Goal: Information Seeking & Learning: Find specific fact

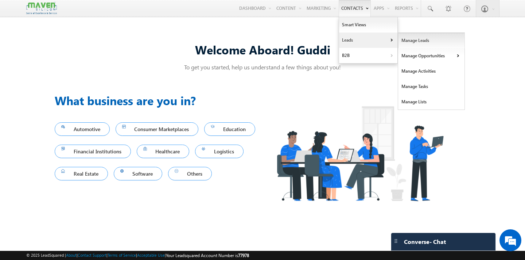
click at [409, 41] on link "Manage Leads" at bounding box center [431, 40] width 67 height 15
click at [409, 40] on link "Manage Leads" at bounding box center [431, 40] width 67 height 15
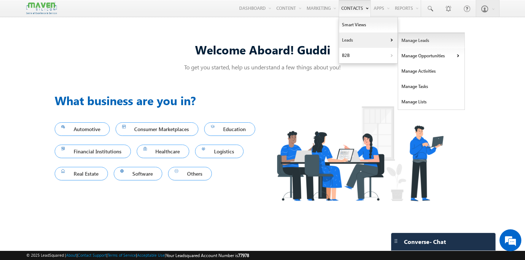
click at [409, 40] on link "Manage Leads" at bounding box center [431, 40] width 67 height 15
click at [378, 40] on link "Leads" at bounding box center [368, 39] width 58 height 15
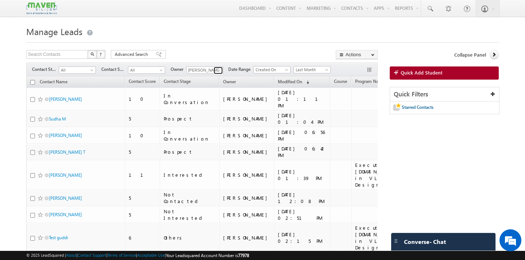
click at [218, 70] on span at bounding box center [219, 71] width 6 height 6
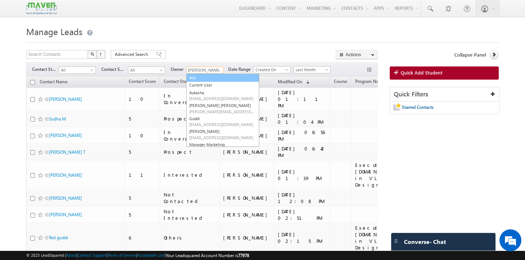
click at [210, 81] on link "Any" at bounding box center [222, 78] width 73 height 8
type input "Any"
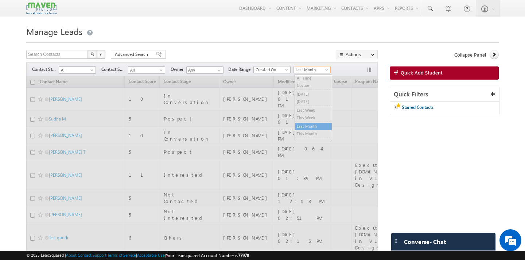
click at [312, 71] on span "Last Month" at bounding box center [311, 69] width 35 height 7
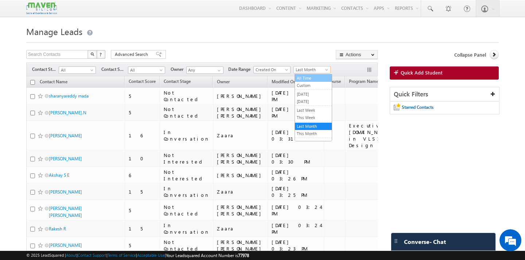
click at [312, 78] on link "All Time" at bounding box center [313, 78] width 37 height 7
click at [89, 72] on span "All" at bounding box center [76, 70] width 35 height 7
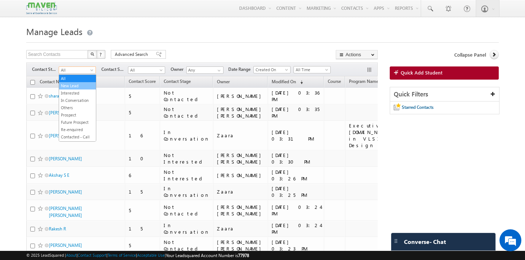
click at [81, 85] on link "New Lead" at bounding box center [77, 85] width 37 height 7
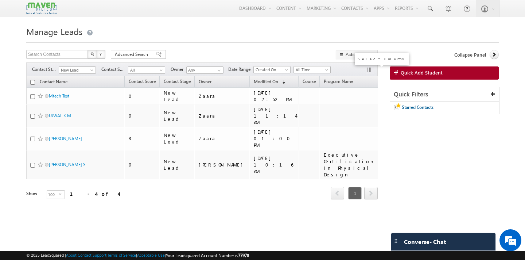
click at [370, 69] on button "button" at bounding box center [370, 70] width 7 height 7
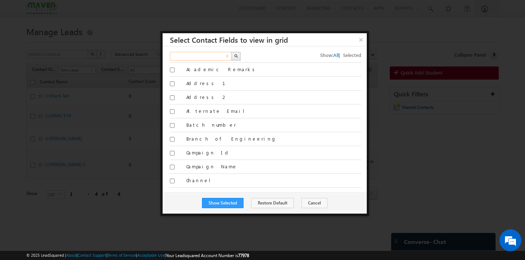
click at [197, 57] on input "text" at bounding box center [201, 56] width 62 height 9
type input "created"
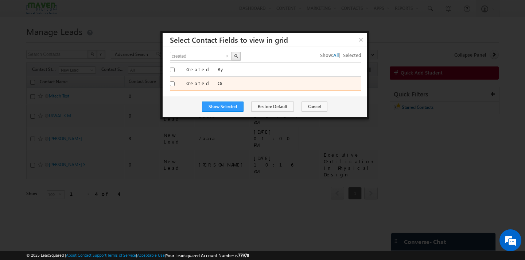
click at [173, 84] on input "Created On" at bounding box center [172, 83] width 5 height 5
checkbox input "true"
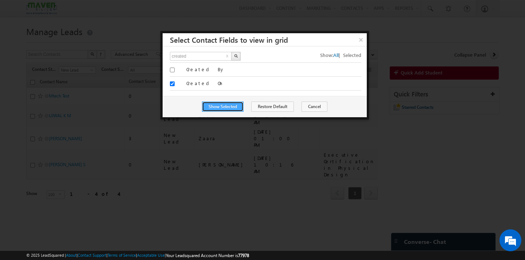
click at [225, 106] on button "Show Selected" at bounding box center [223, 106] width 42 height 10
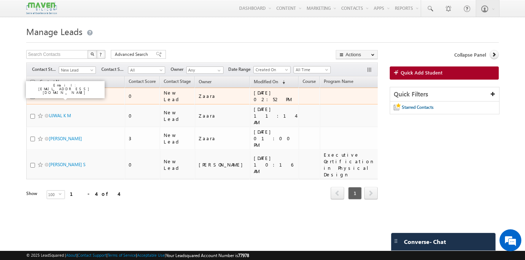
click at [63, 98] on link "Mtech Test" at bounding box center [59, 95] width 20 height 5
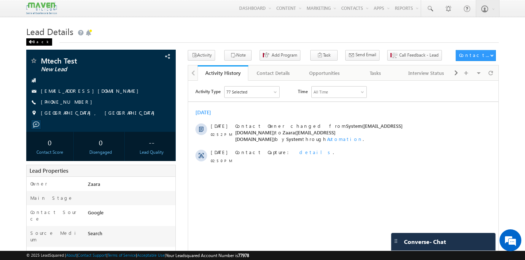
click at [36, 43] on div "Back" at bounding box center [39, 41] width 26 height 7
click at [41, 42] on div "Back" at bounding box center [39, 41] width 26 height 7
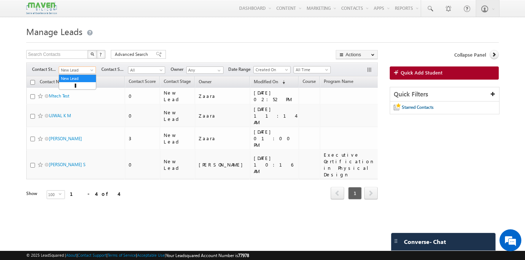
click at [90, 72] on span at bounding box center [93, 72] width 6 height 6
click at [83, 75] on li "All" at bounding box center [77, 78] width 37 height 7
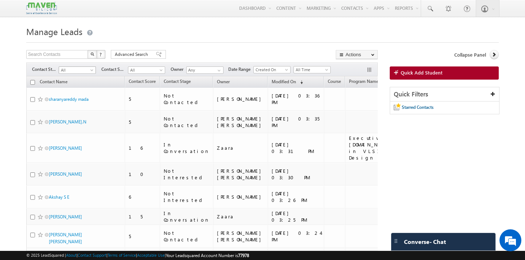
click at [88, 72] on span "All" at bounding box center [76, 70] width 35 height 7
click at [82, 80] on link "All" at bounding box center [77, 78] width 37 height 7
click at [314, 70] on span "All Time" at bounding box center [311, 69] width 35 height 7
click at [314, 101] on link "[DATE]" at bounding box center [313, 101] width 37 height 7
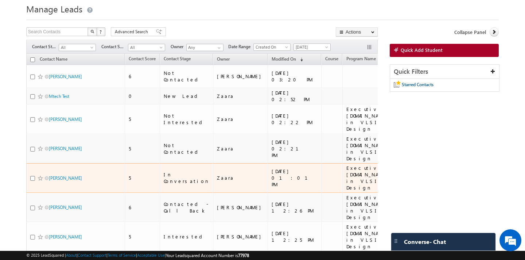
scroll to position [57, 0]
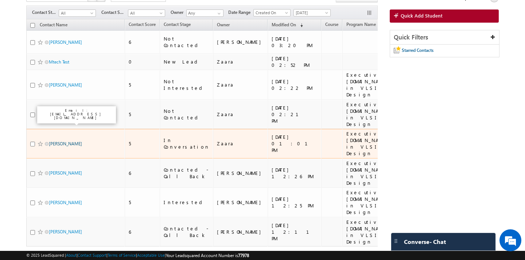
click at [62, 141] on link "[PERSON_NAME]" at bounding box center [65, 143] width 33 height 5
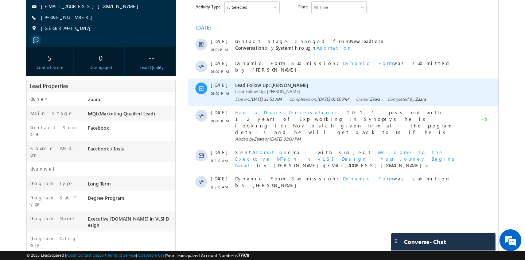
scroll to position [93, 0]
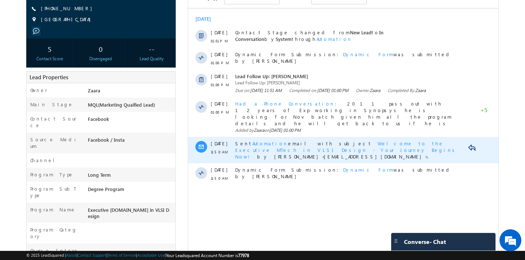
click at [374, 140] on span "Welcome to the Executive MTech in VLSI Design - Your Journey Begins Now!" at bounding box center [346, 149] width 222 height 19
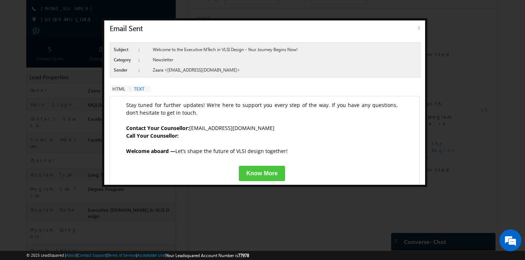
scroll to position [311, 0]
click at [420, 28] on span "x" at bounding box center [421, 30] width 6 height 13
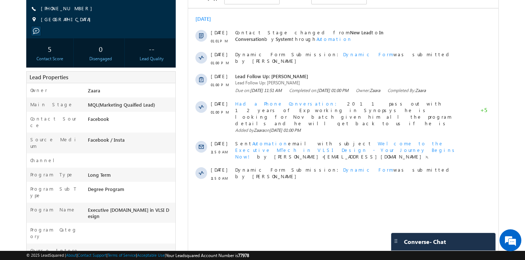
scroll to position [0, 0]
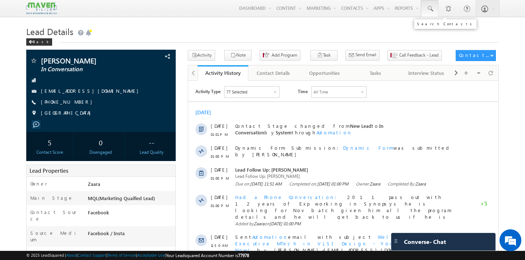
click at [429, 13] on link at bounding box center [430, 8] width 18 height 17
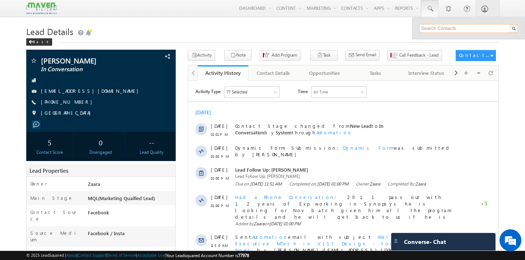
click at [437, 29] on input "text" at bounding box center [469, 28] width 99 height 9
paste input "9844833976"
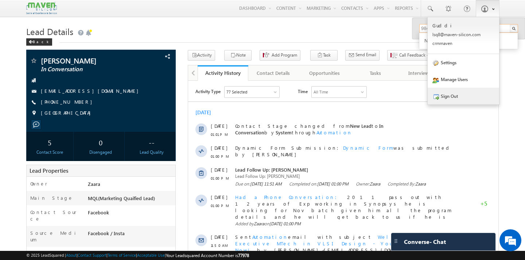
type input "9844833976"
click at [456, 95] on link "Sign Out" at bounding box center [464, 96] width 72 height 17
